Goal: Find specific page/section: Find specific page/section

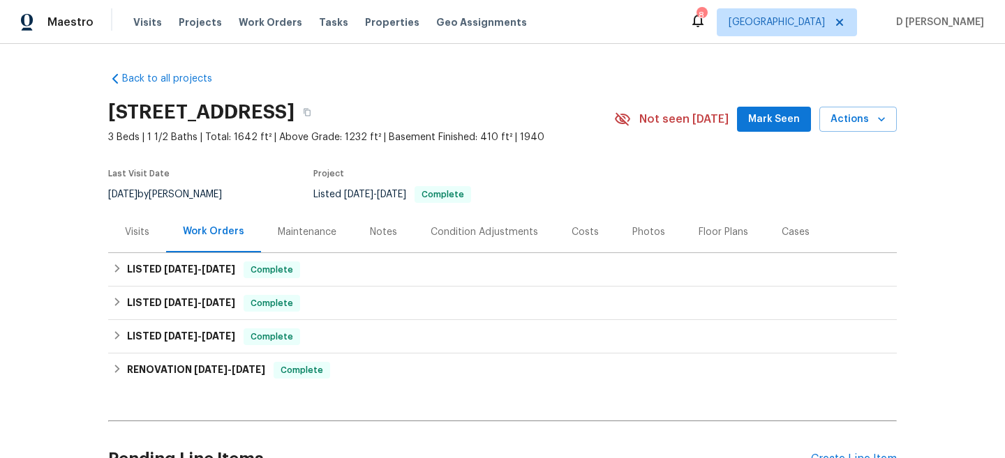
click at [133, 224] on div "Visits" at bounding box center [137, 231] width 58 height 41
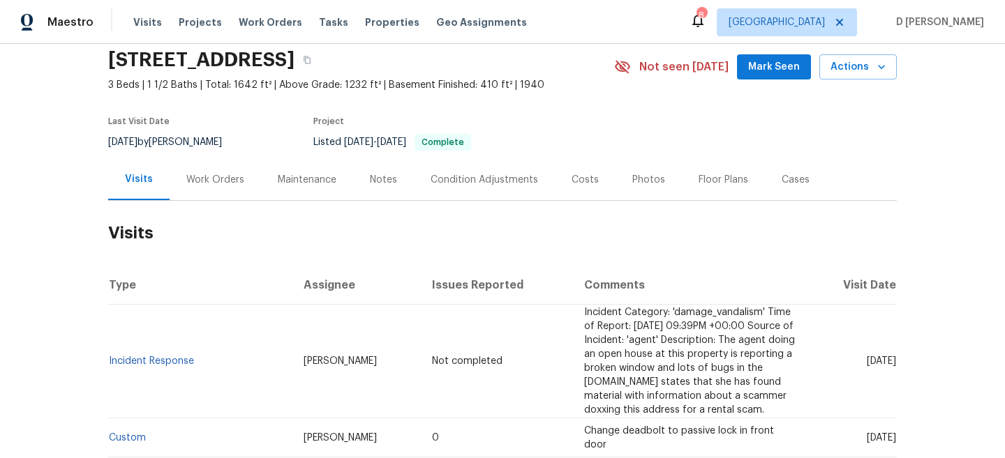
scroll to position [64, 0]
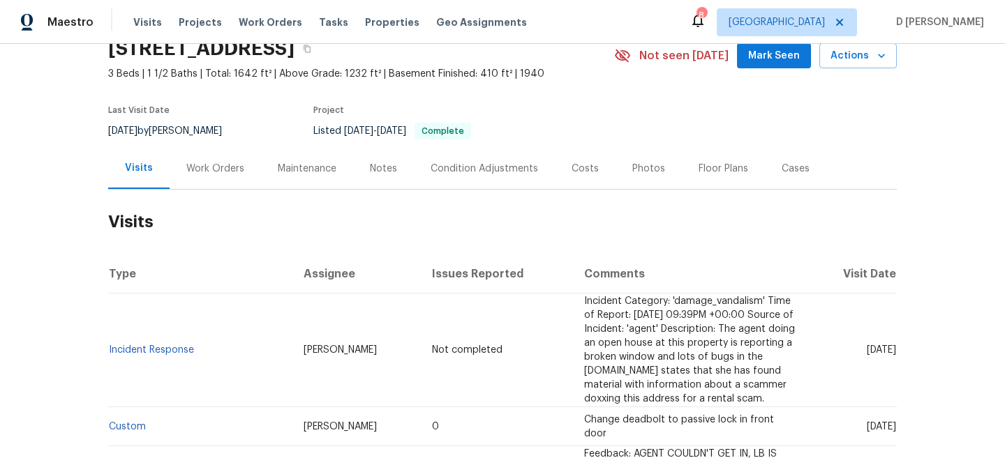
click at [217, 172] on div "Work Orders" at bounding box center [215, 169] width 58 height 14
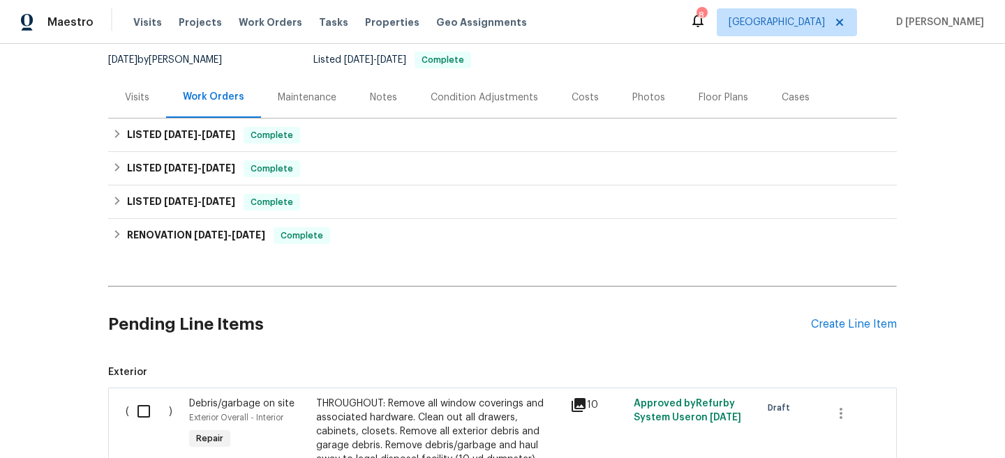
scroll to position [156, 0]
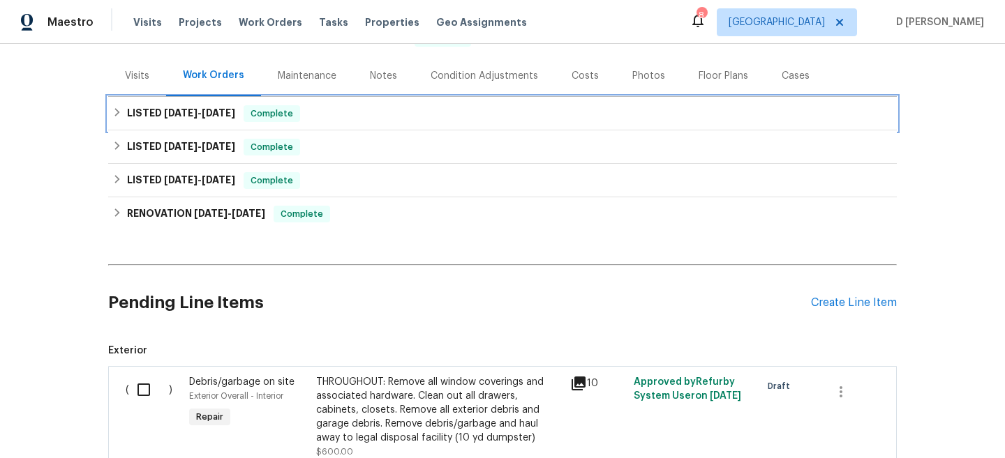
click at [117, 111] on icon at bounding box center [117, 112] width 5 height 8
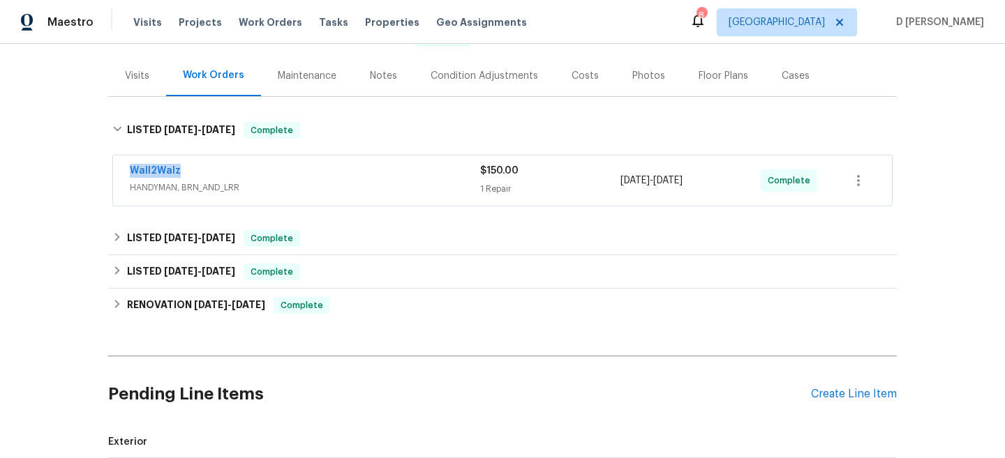
drag, startPoint x: 118, startPoint y: 172, endPoint x: 234, endPoint y: 171, distance: 116.5
click at [234, 171] on div "Wall2Walz HANDYMAN, BRN_AND_LRR $150.00 1 Repair [DATE] - [DATE] Complete" at bounding box center [502, 181] width 779 height 50
copy link "Wall2Walz"
click at [133, 86] on div "Visits" at bounding box center [137, 75] width 58 height 41
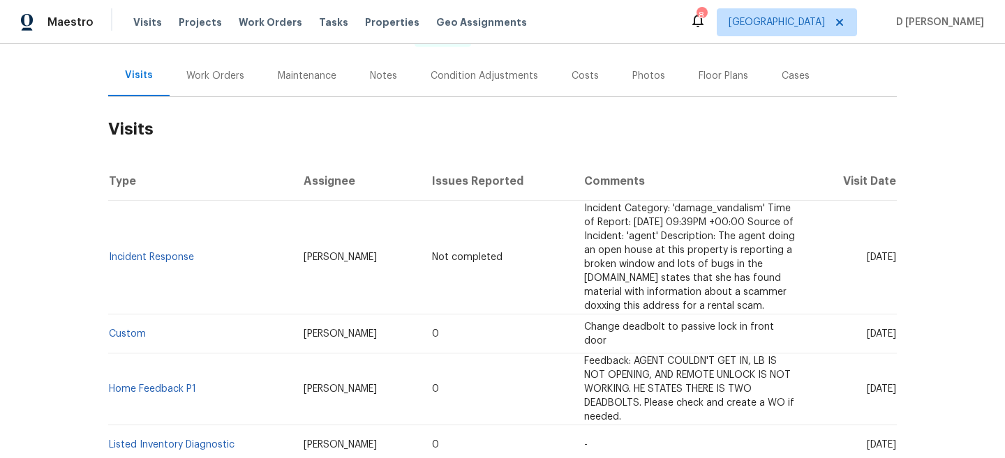
drag, startPoint x: 835, startPoint y: 334, endPoint x: 865, endPoint y: 334, distance: 29.3
click at [867, 334] on span "[DATE]" at bounding box center [881, 334] width 29 height 10
drag, startPoint x: 836, startPoint y: 334, endPoint x: 871, endPoint y: 334, distance: 34.9
click at [871, 334] on span "[DATE]" at bounding box center [881, 334] width 29 height 10
copy span "[DATE]"
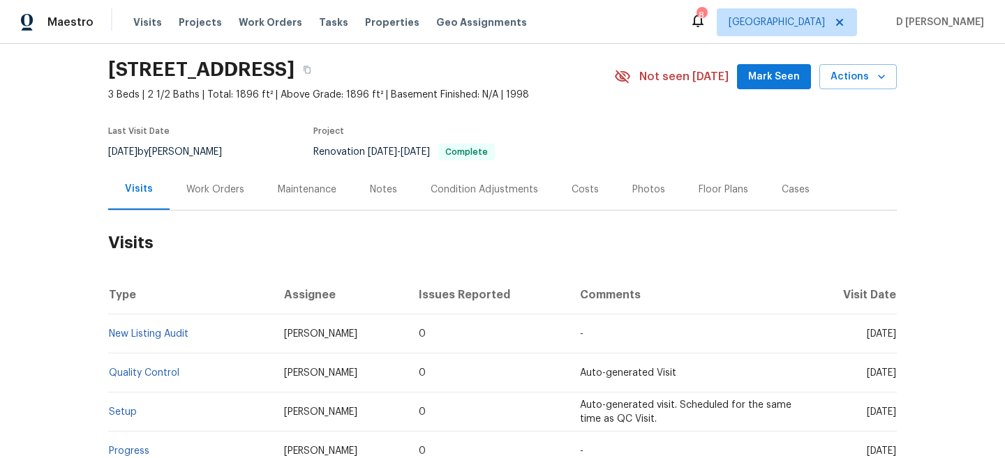
scroll to position [47, 0]
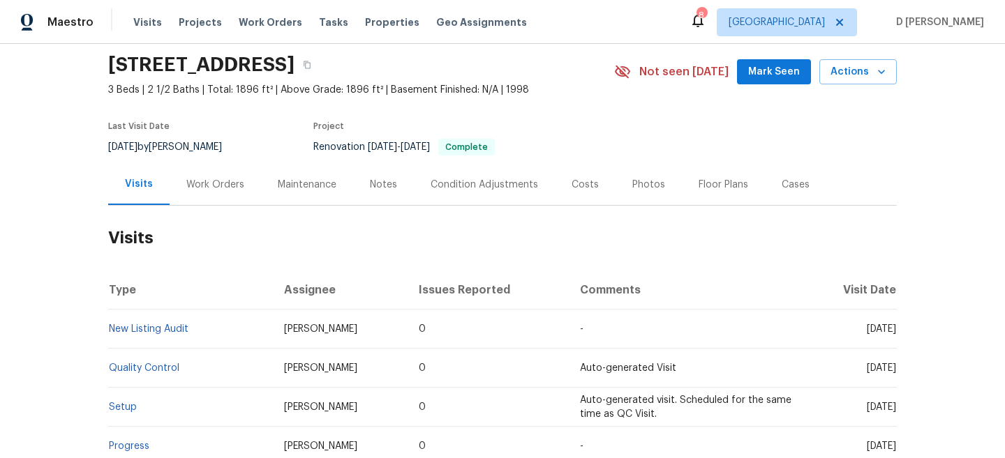
click at [212, 171] on div "Work Orders" at bounding box center [215, 184] width 91 height 41
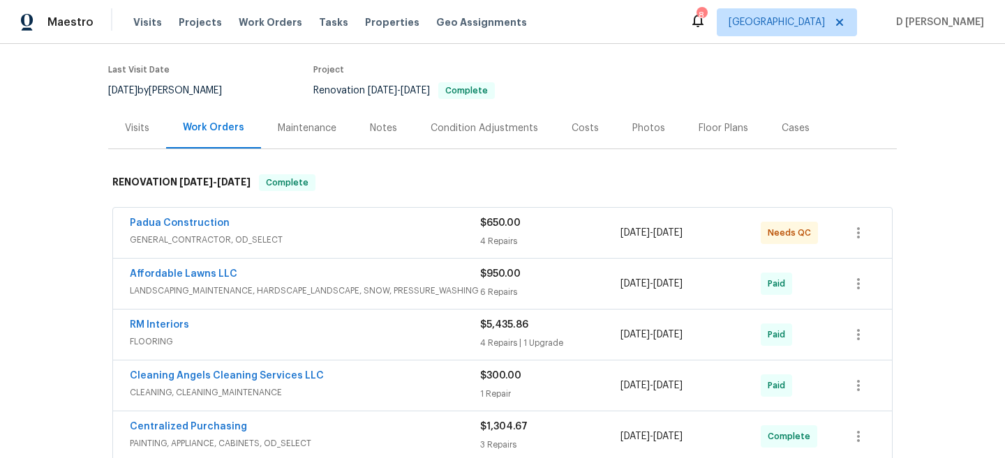
scroll to position [106, 0]
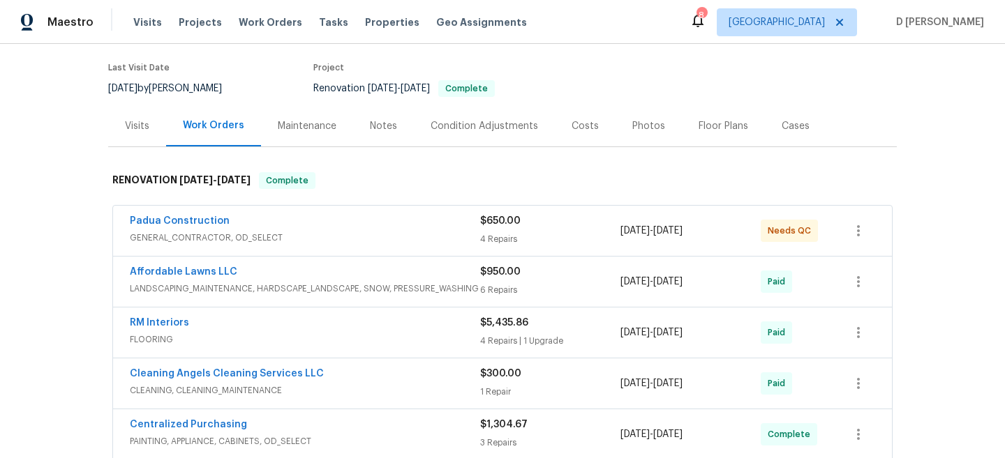
click at [301, 232] on span "GENERAL_CONTRACTOR, OD_SELECT" at bounding box center [305, 238] width 350 height 14
